Goal: Check status

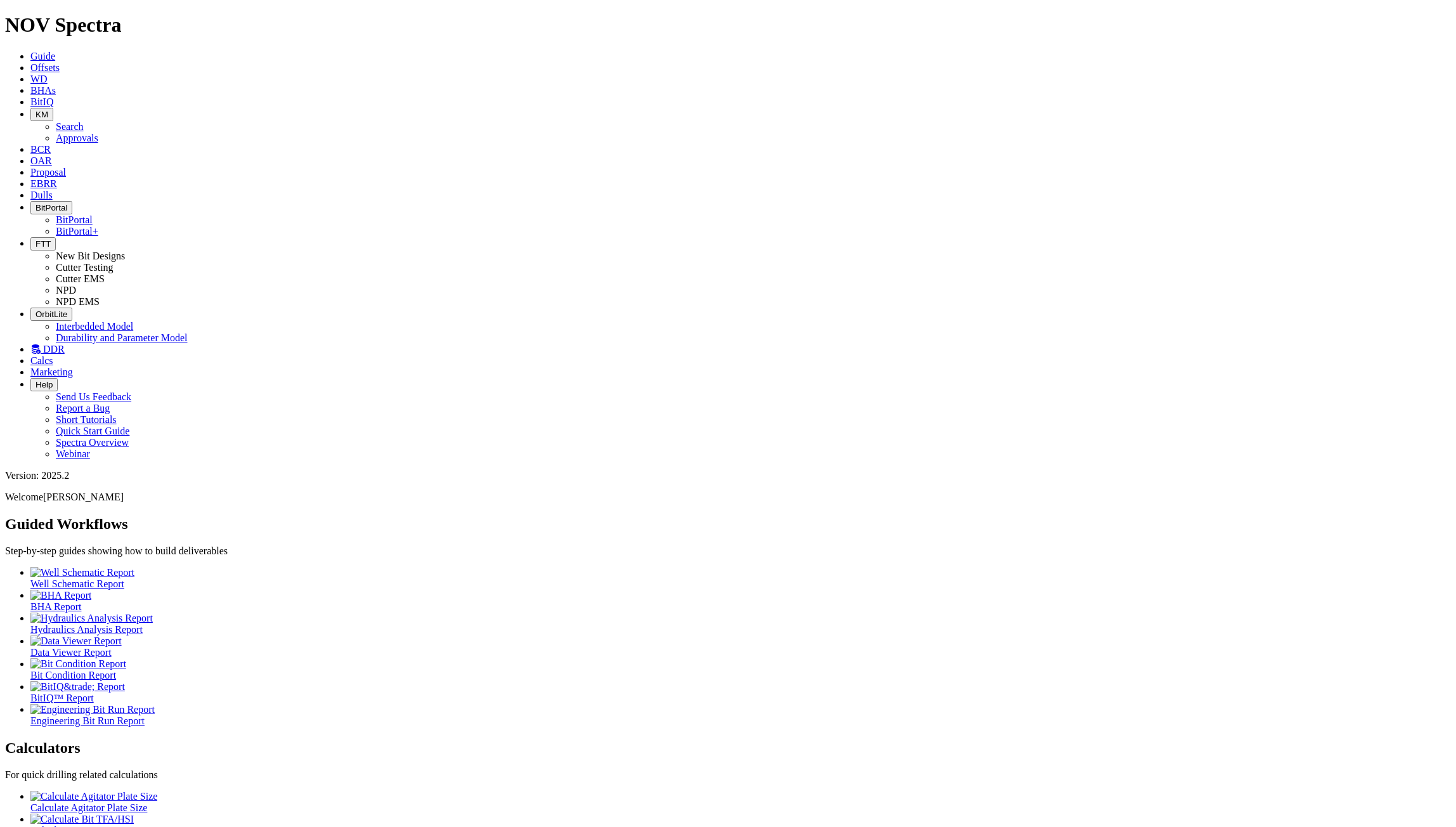
click at [53, 97] on span "BitIQ" at bounding box center [42, 102] width 23 height 11
